Goal: Navigation & Orientation: Go to known website

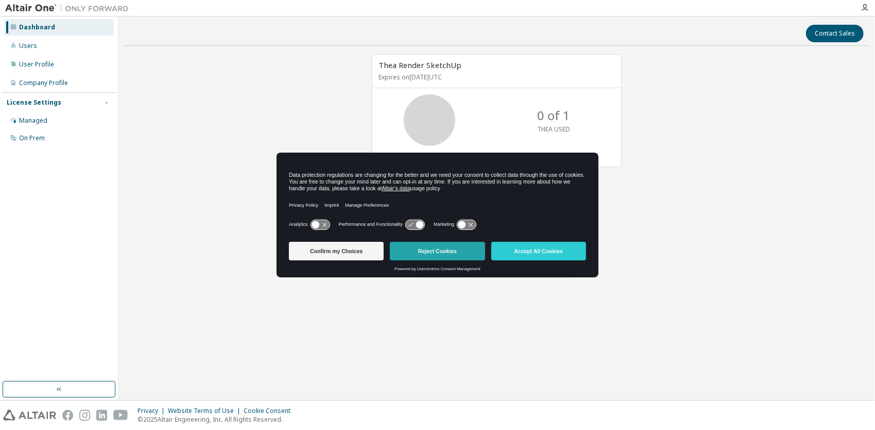
click at [437, 250] on button "Reject Cookies" at bounding box center [437, 251] width 95 height 19
